Goal: Task Accomplishment & Management: Use online tool/utility

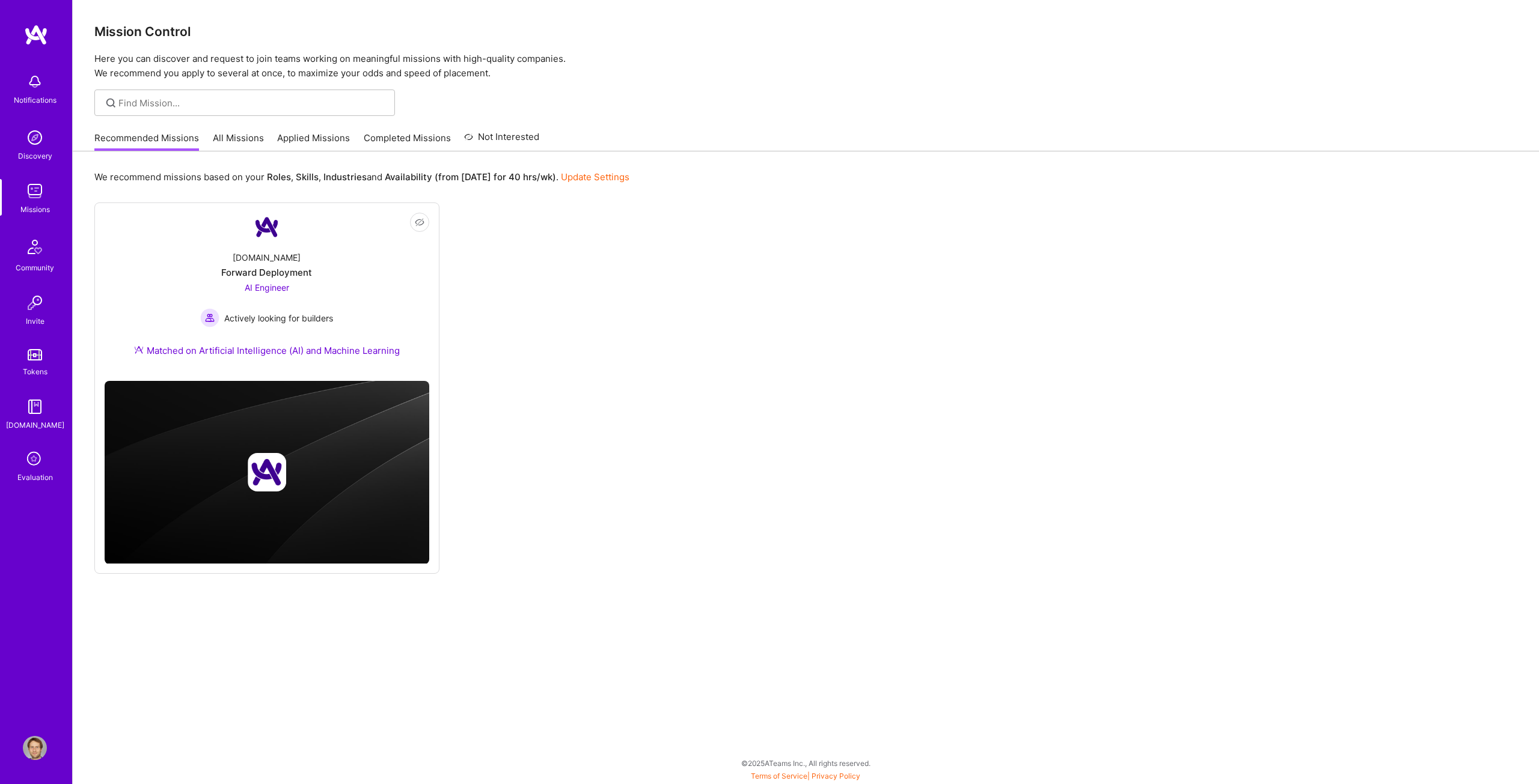
click at [222, 136] on link "All Missions" at bounding box center [238, 141] width 51 height 20
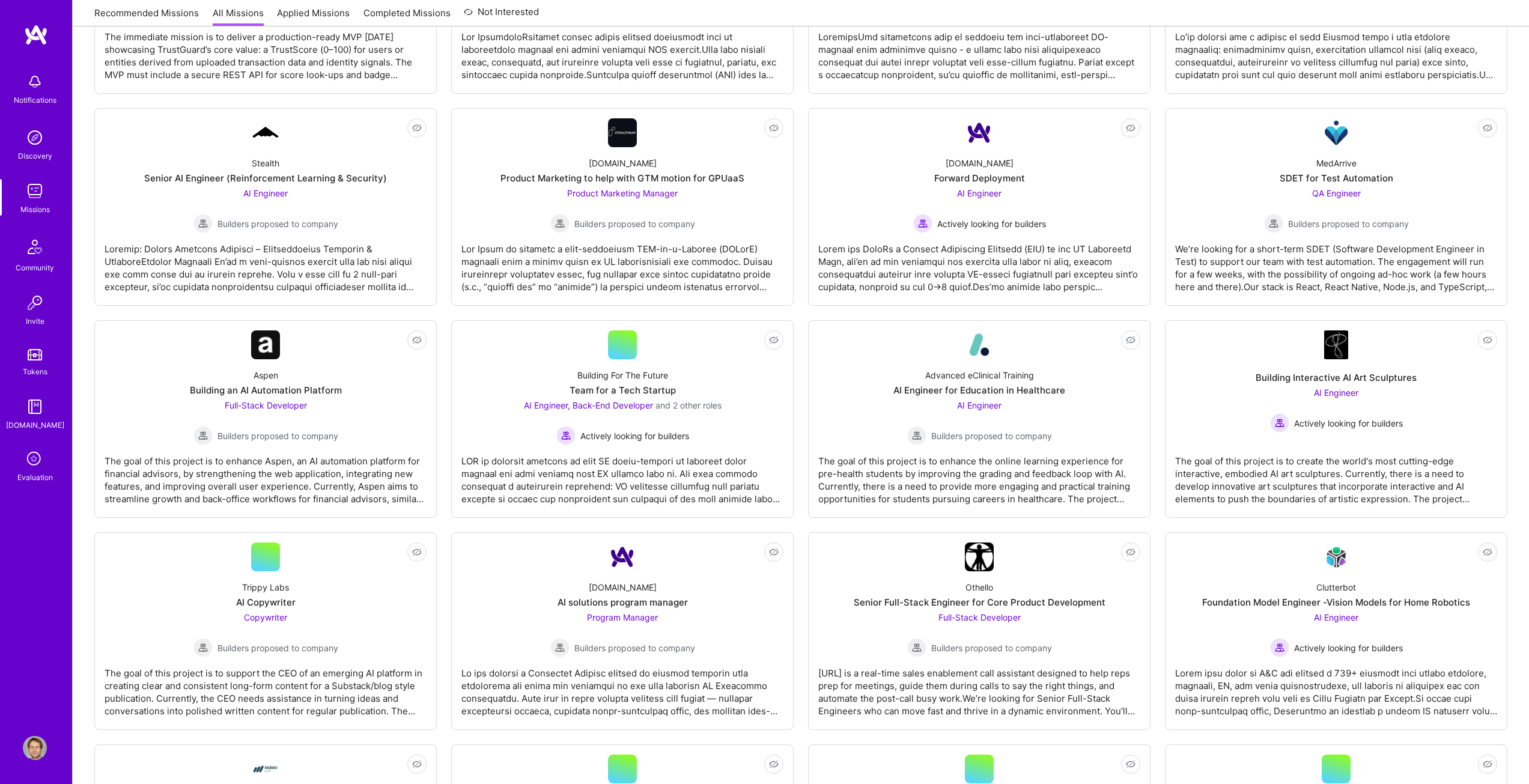
scroll to position [1021, 0]
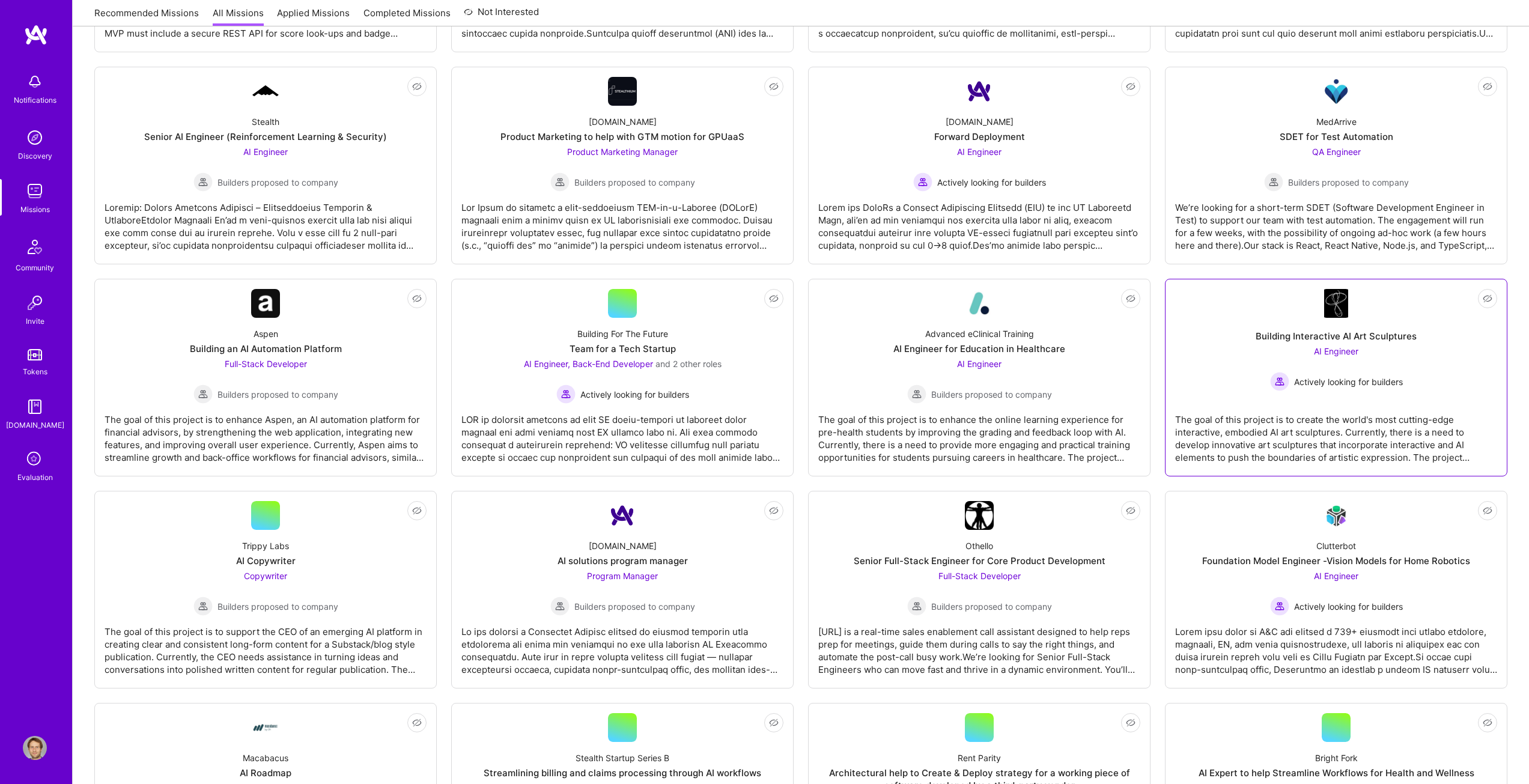
click at [1342, 406] on div "The goal of this project is to create the world's most cutting-edge interactive…" at bounding box center [1337, 433] width 322 height 60
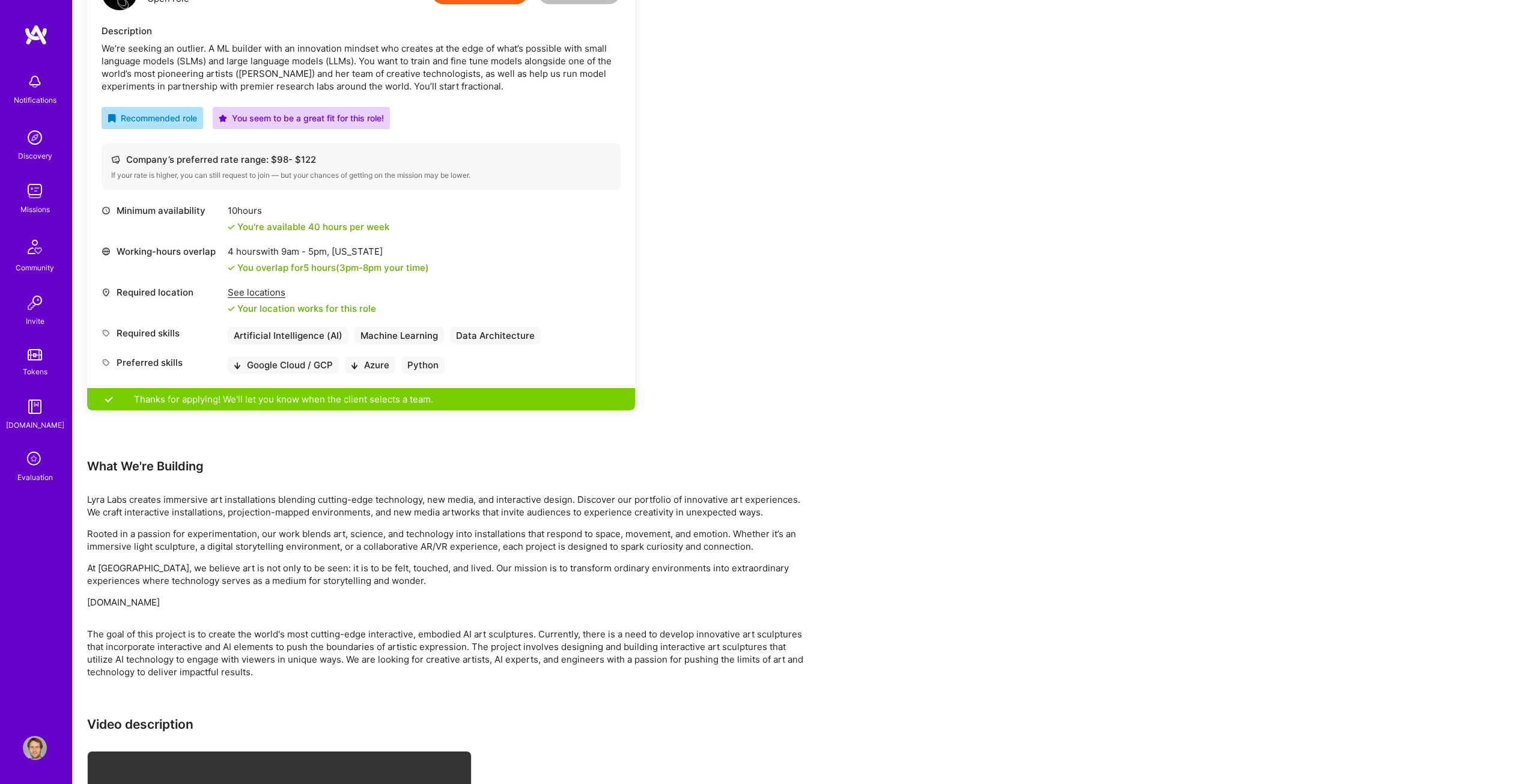
scroll to position [143, 0]
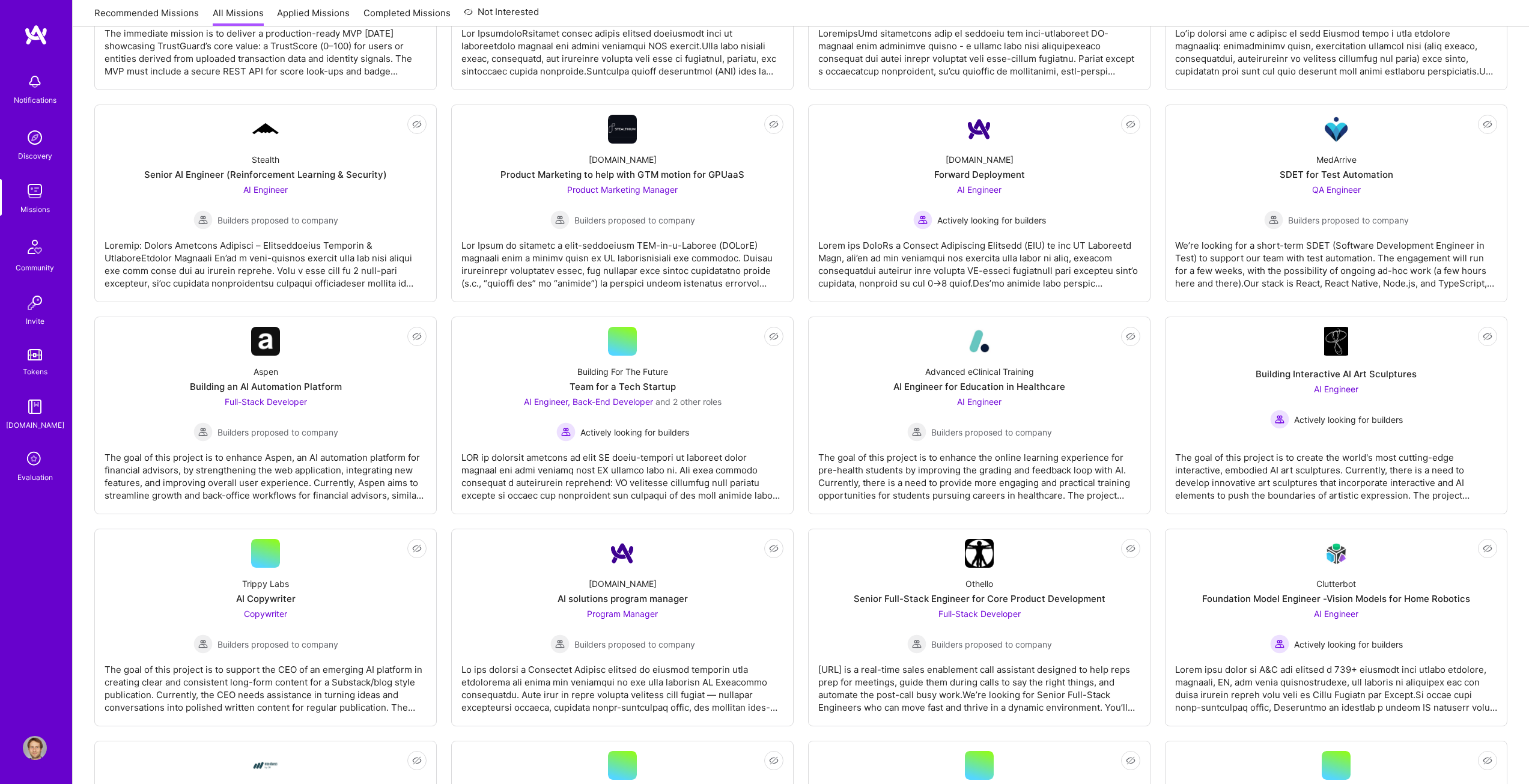
scroll to position [782, 0]
